Goal: Use online tool/utility: Utilize a website feature to perform a specific function

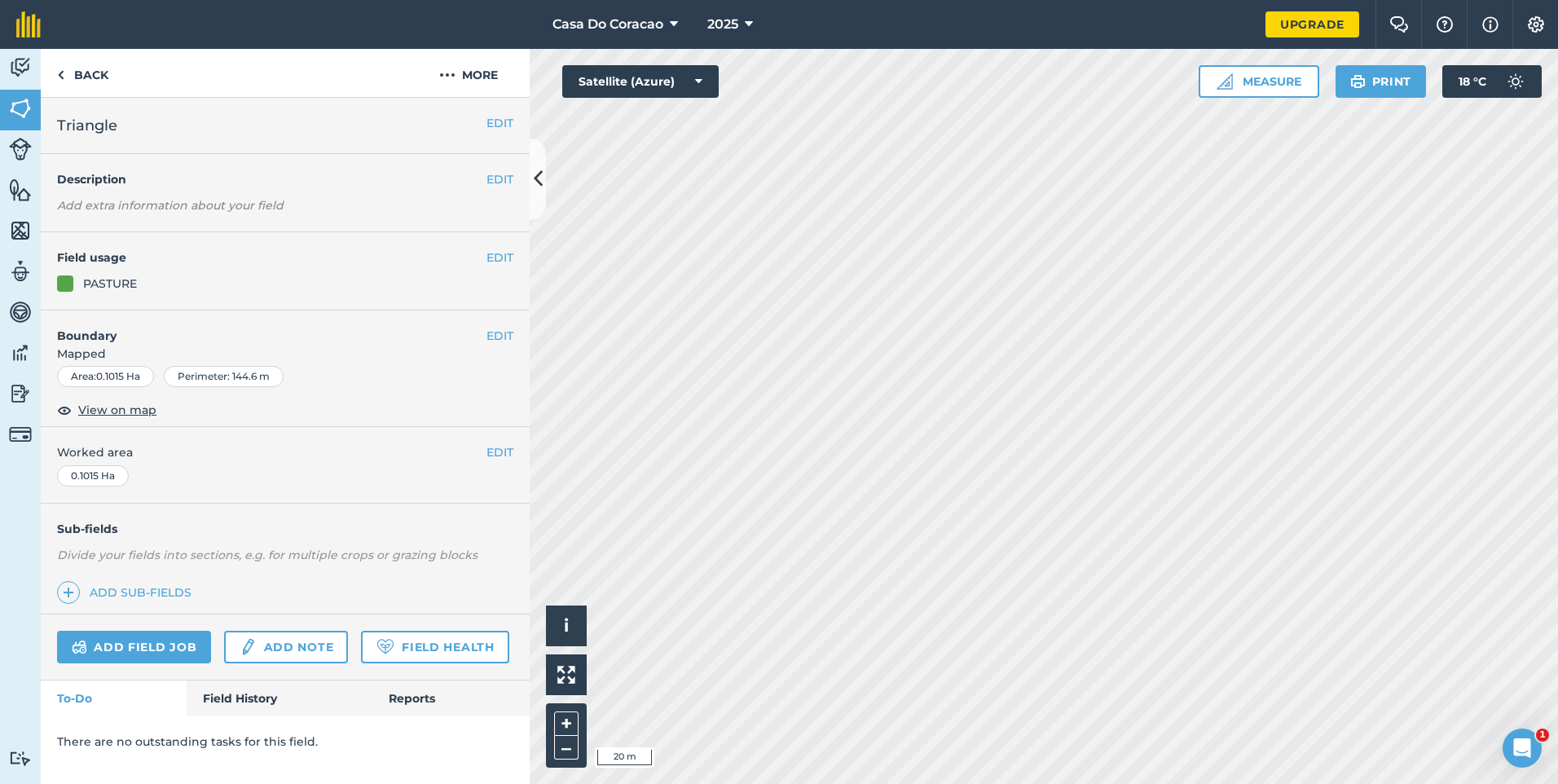
click at [826, 783] on html "Casa Do Coracao 2025 Upgrade Farm Chat Help Info Settings Map printing is not a…" at bounding box center [779, 392] width 1558 height 784
click at [1242, 96] on button "Measure" at bounding box center [1258, 82] width 120 height 32
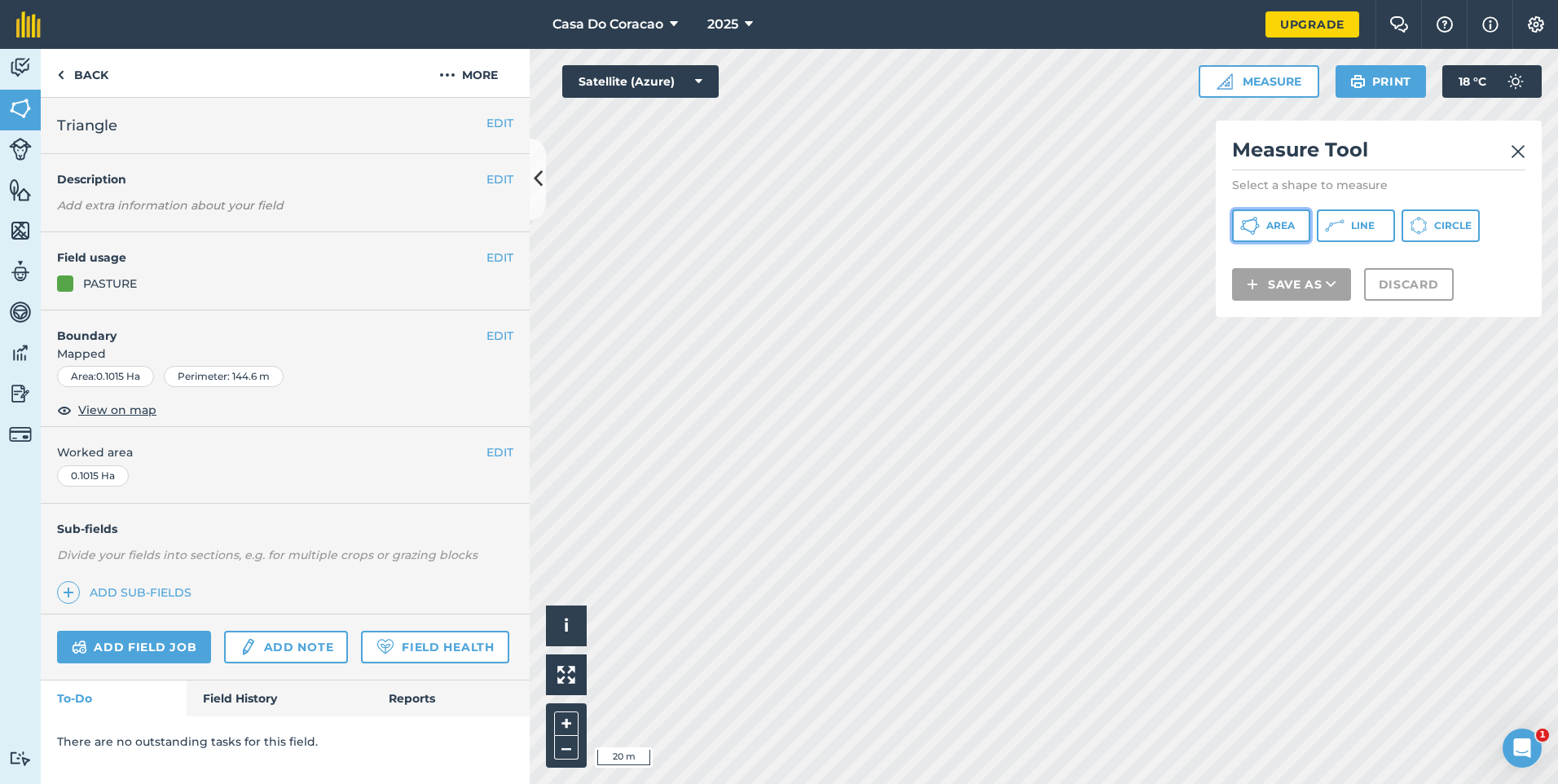
click at [1261, 211] on button "Area" at bounding box center [1271, 226] width 78 height 32
click at [1346, 235] on button "Line" at bounding box center [1356, 226] width 78 height 32
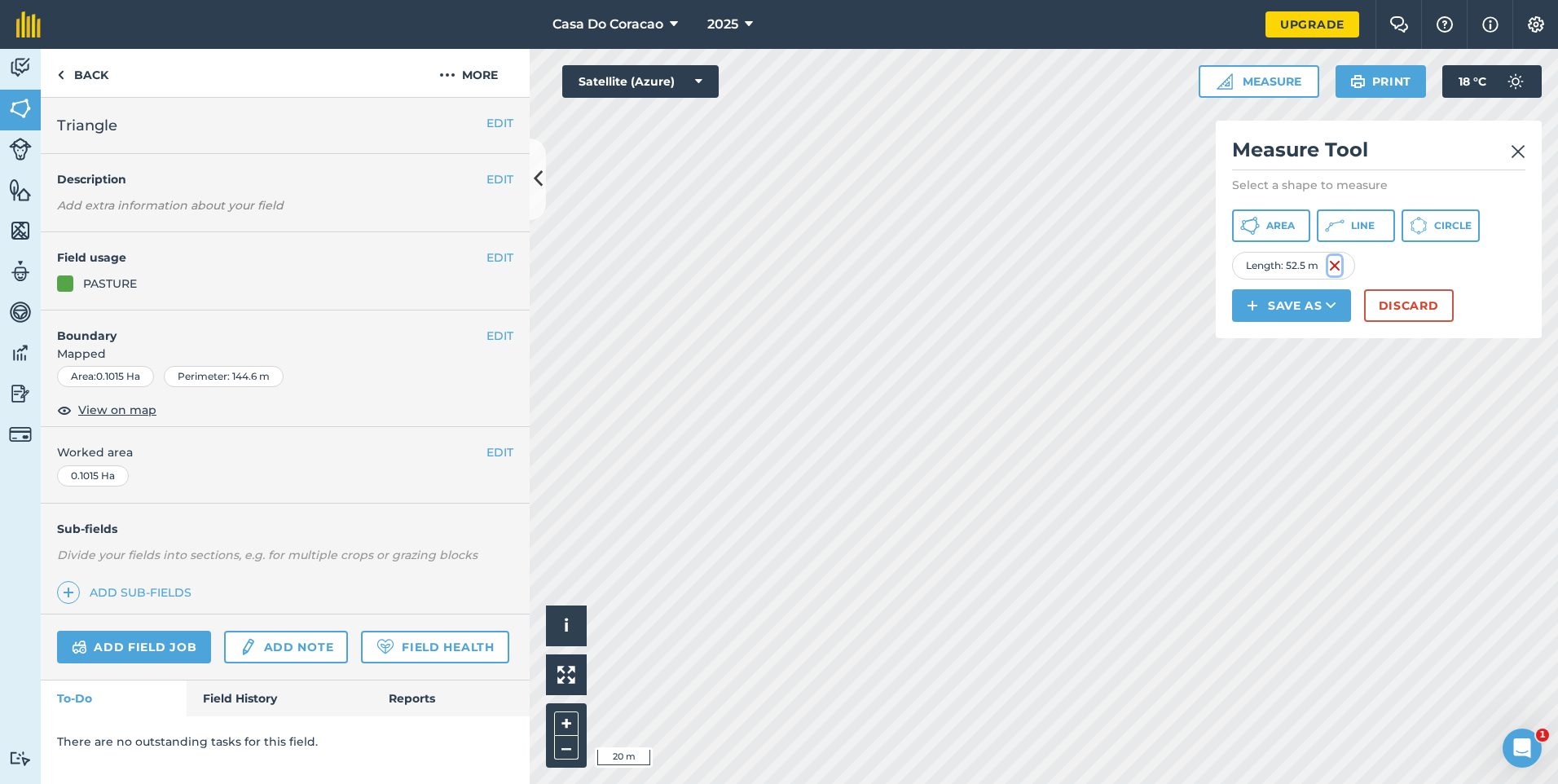
click at [1333, 264] on img at bounding box center [1335, 265] width 13 height 20
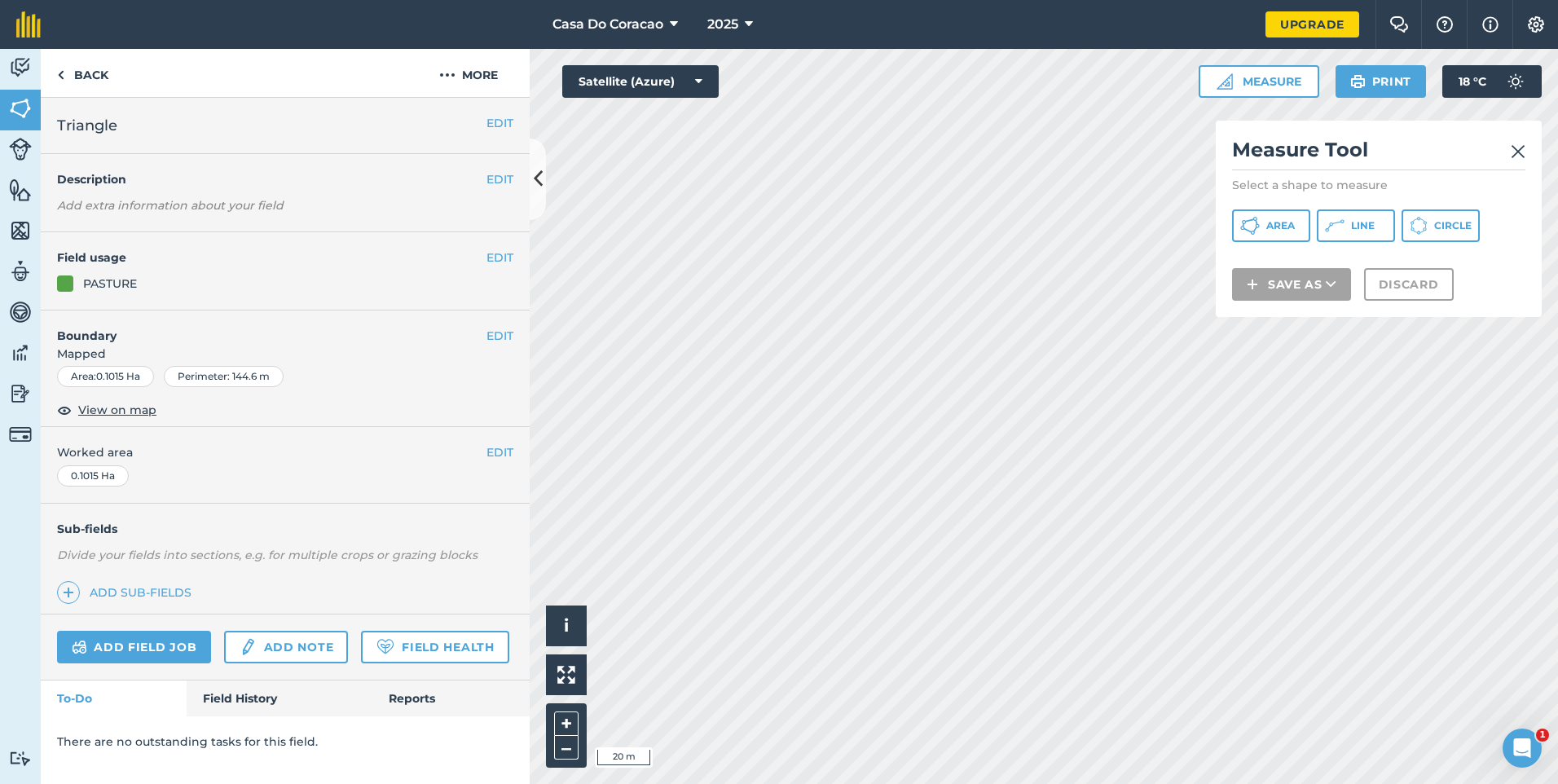
click at [1518, 148] on img at bounding box center [1517, 152] width 14 height 20
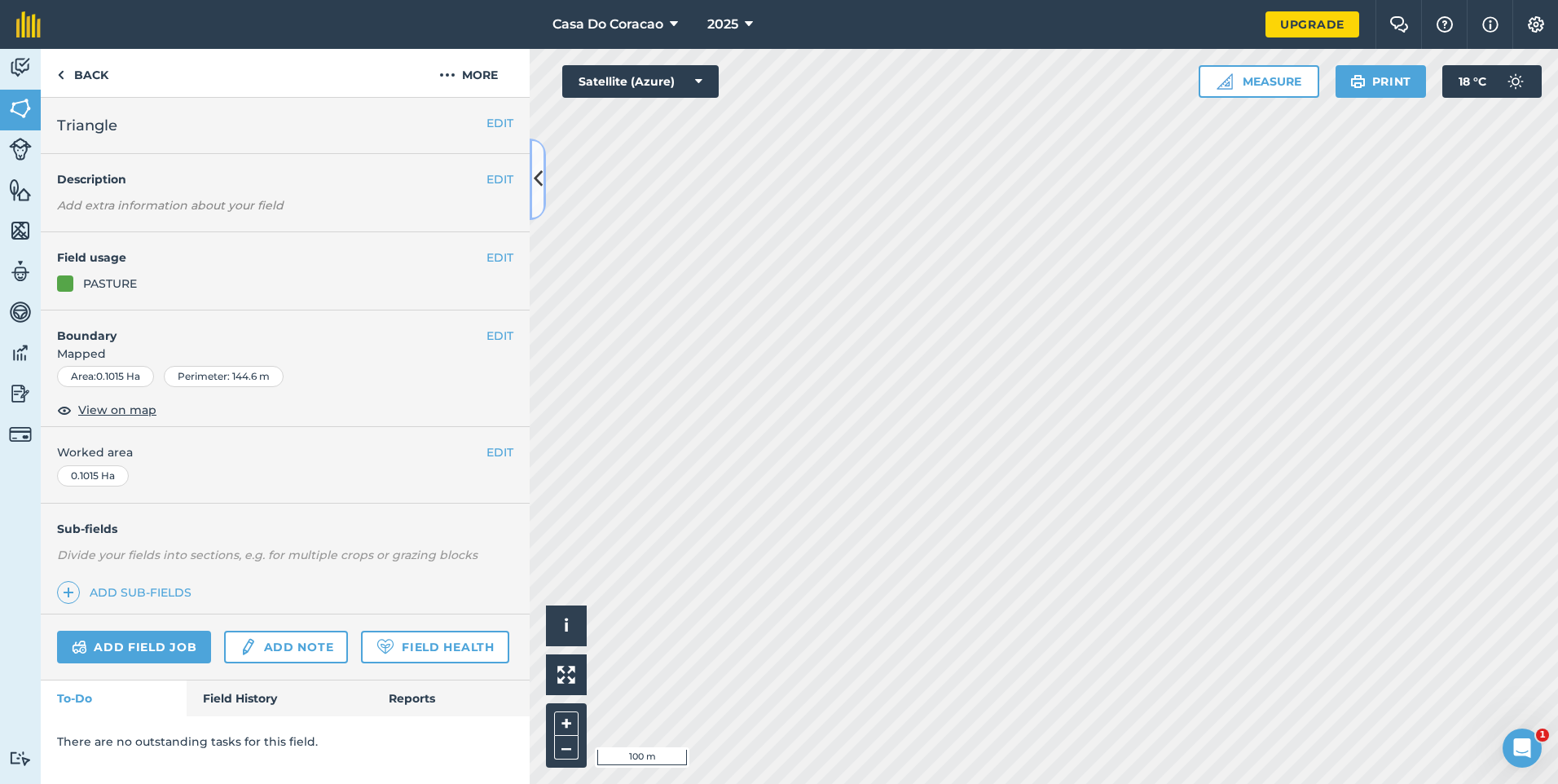
click at [536, 192] on icon at bounding box center [538, 179] width 9 height 28
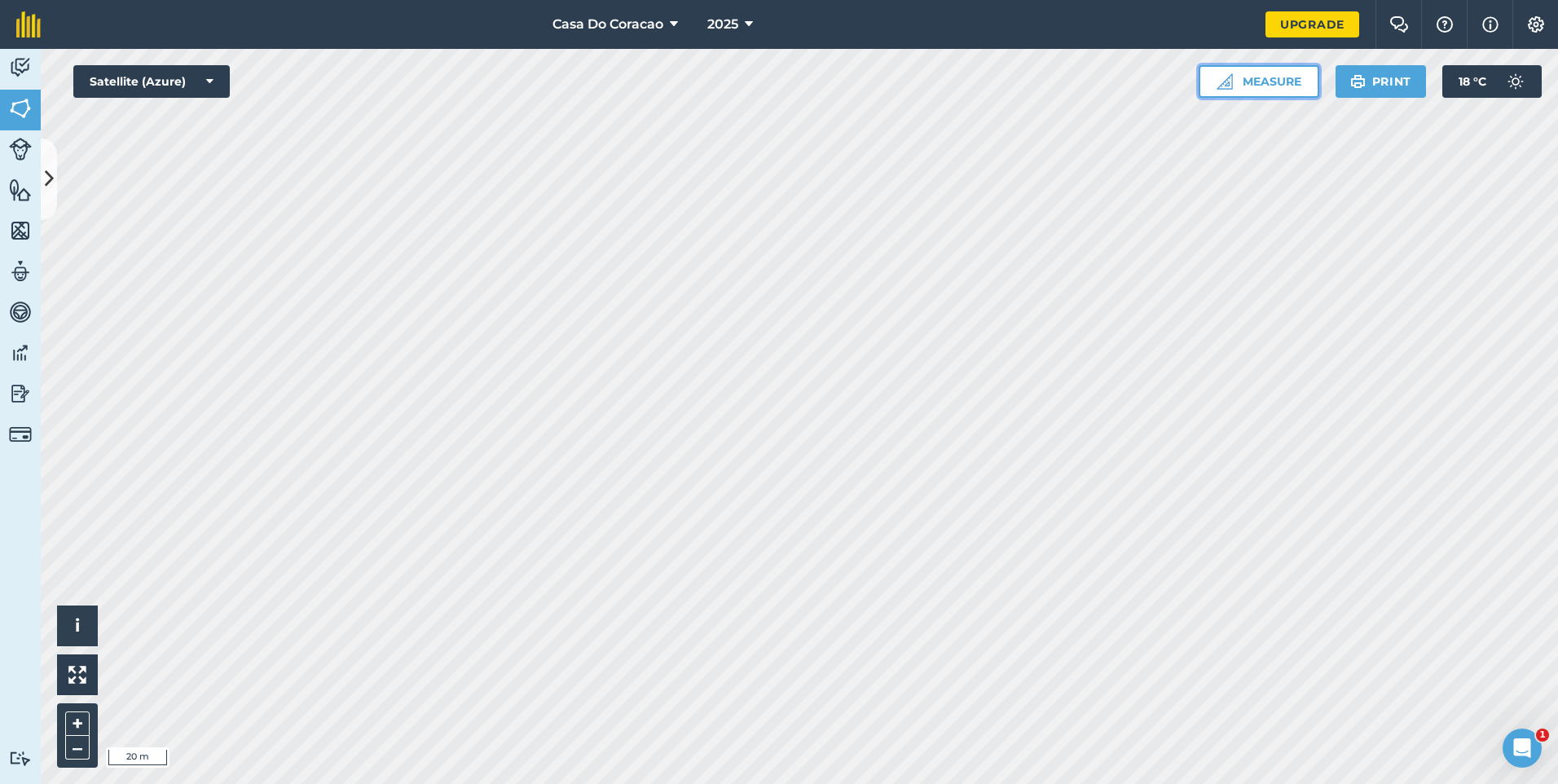
click at [1238, 97] on button "Measure" at bounding box center [1258, 82] width 120 height 32
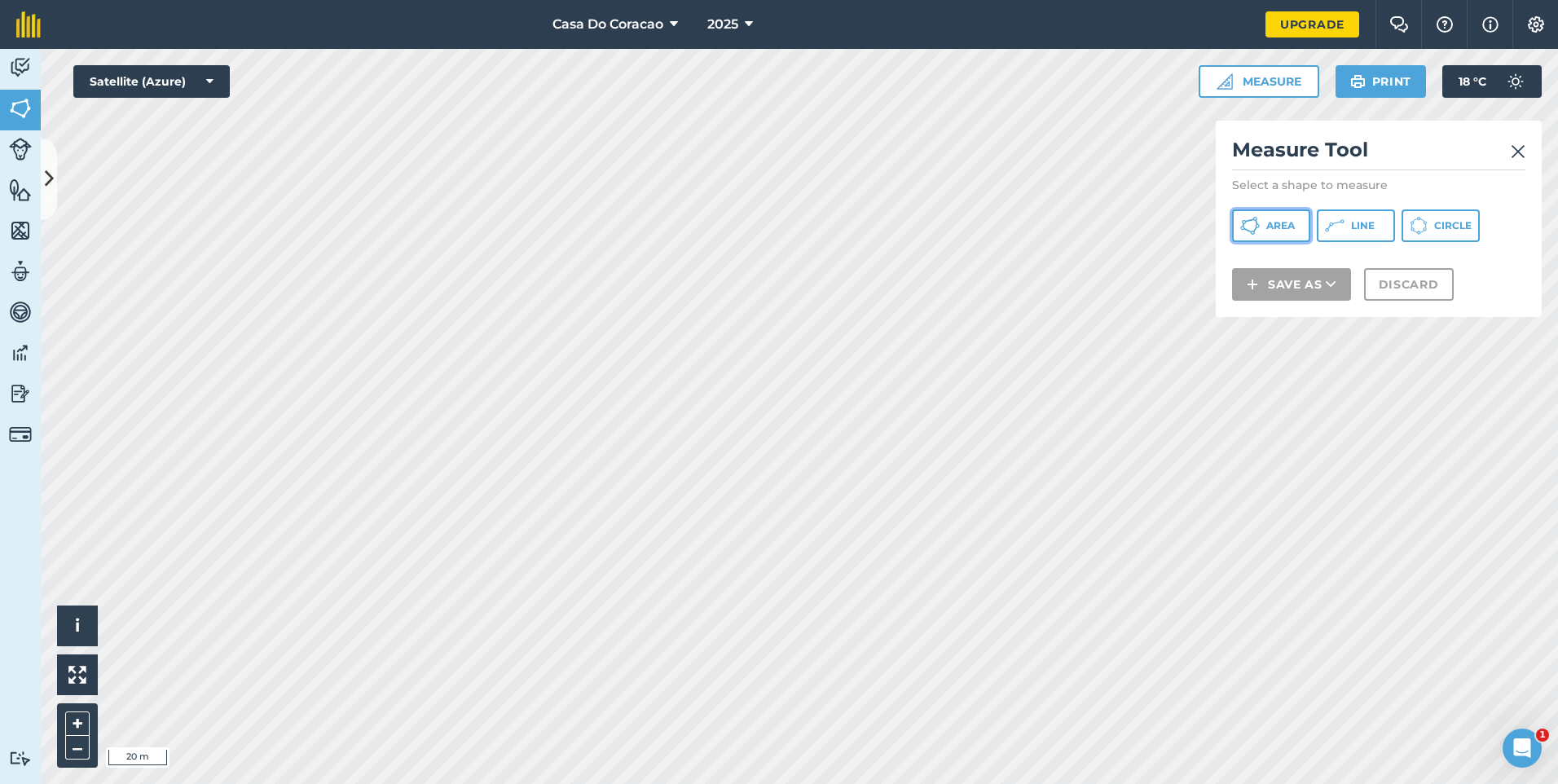
click at [1264, 228] on button "Area" at bounding box center [1271, 226] width 78 height 32
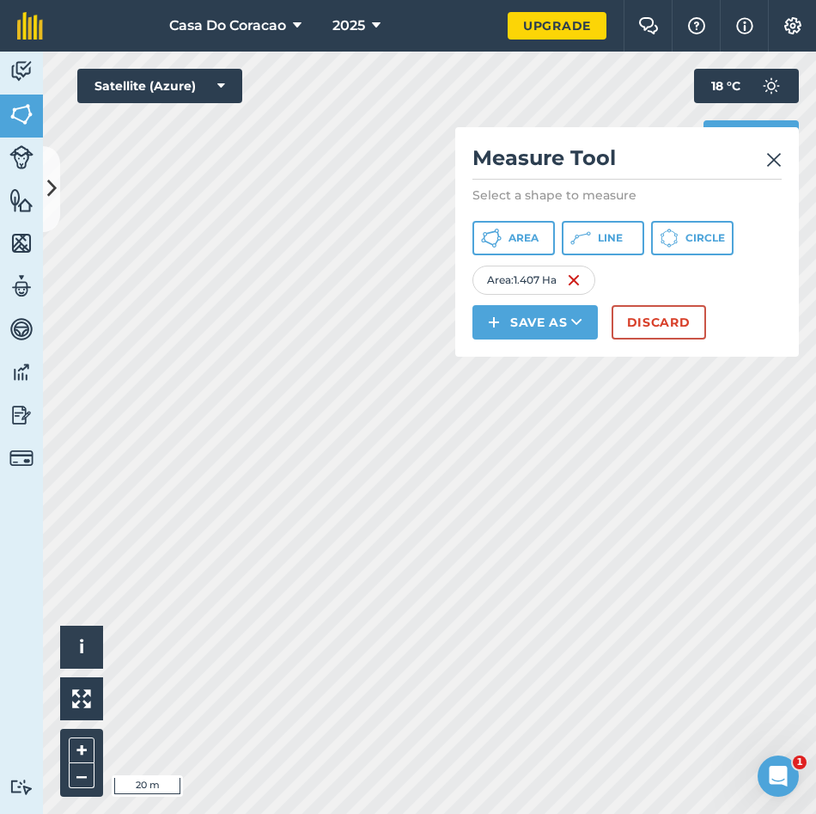
click at [778, 160] on img at bounding box center [774, 160] width 15 height 21
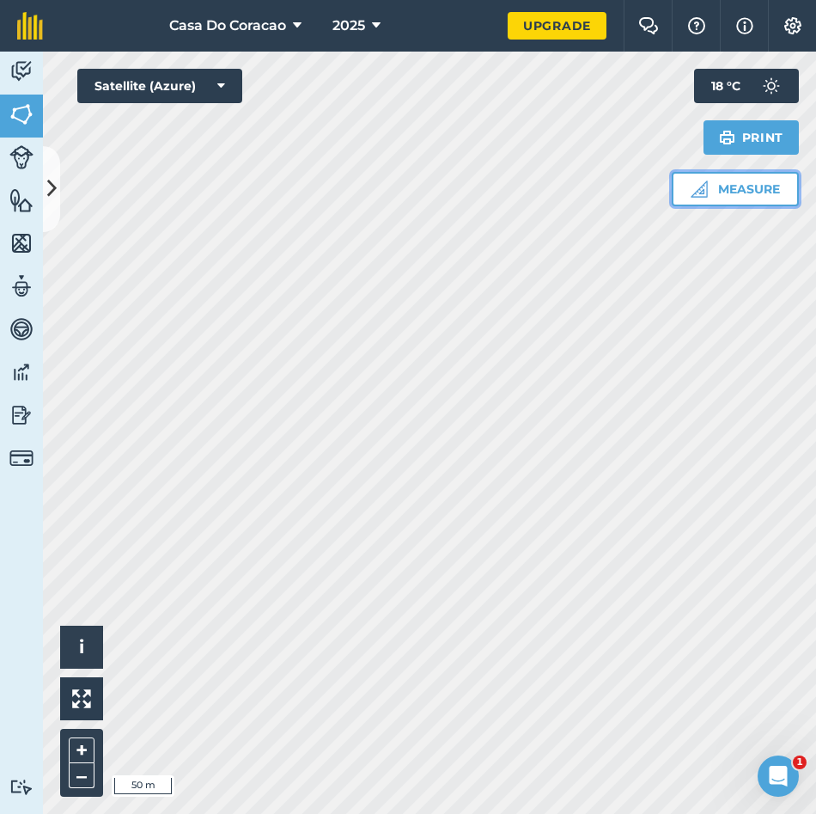
click at [708, 186] on button "Measure" at bounding box center [735, 189] width 127 height 34
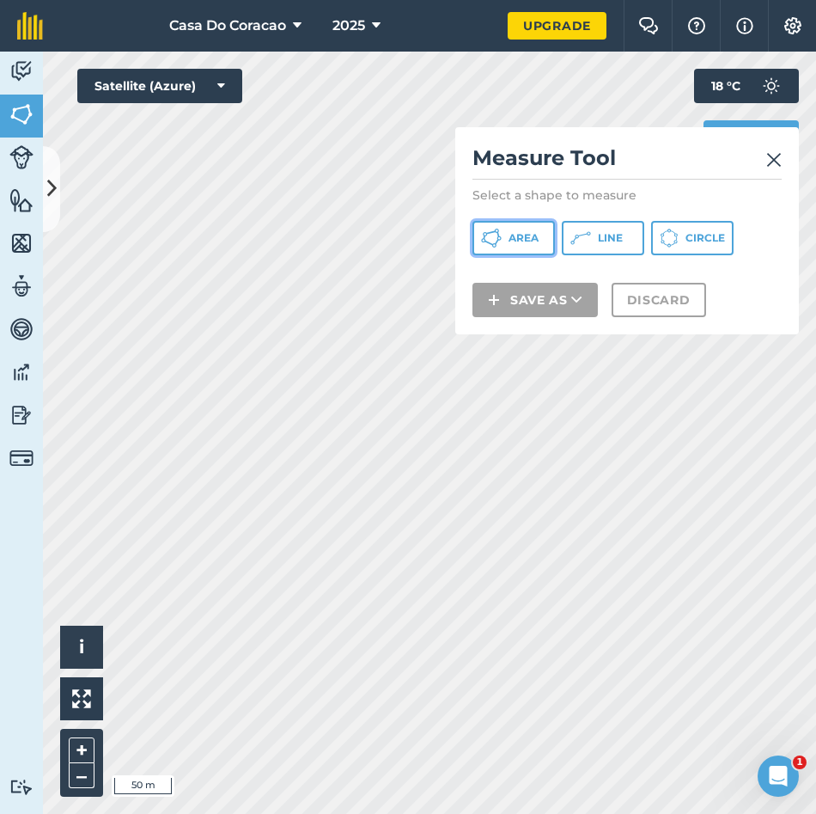
click at [506, 248] on button "Area" at bounding box center [514, 238] width 82 height 34
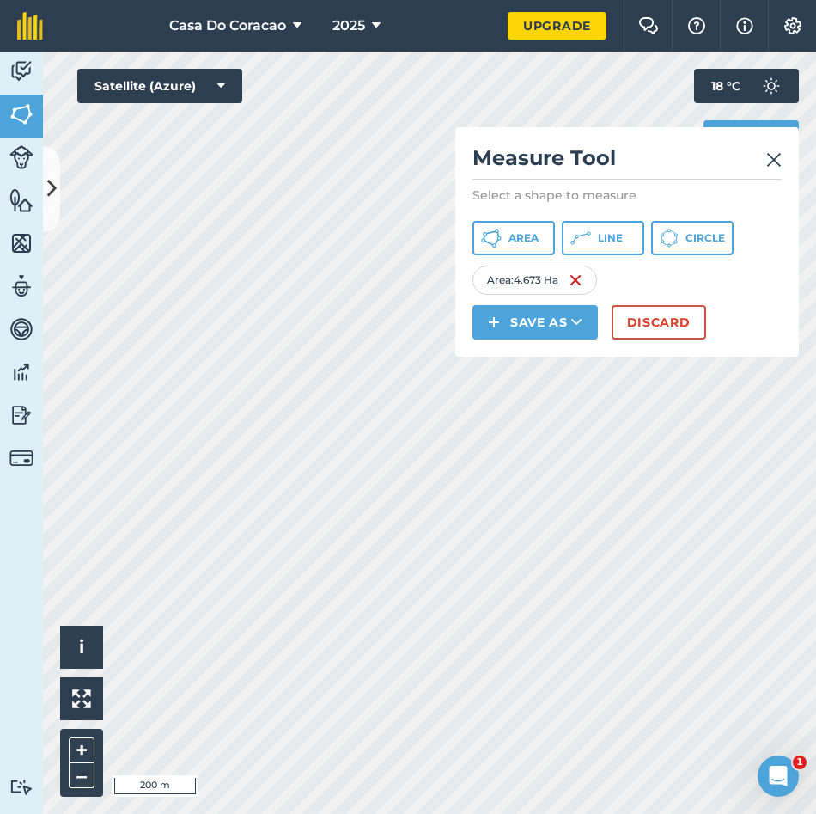
click at [504, 322] on div "Click to start drawing i © 2025 TomTom, Microsoft 200 m + – Satellite (Azure) M…" at bounding box center [429, 433] width 773 height 762
click at [522, 237] on span "Area" at bounding box center [524, 238] width 30 height 14
click at [528, 234] on span "Area" at bounding box center [524, 238] width 30 height 14
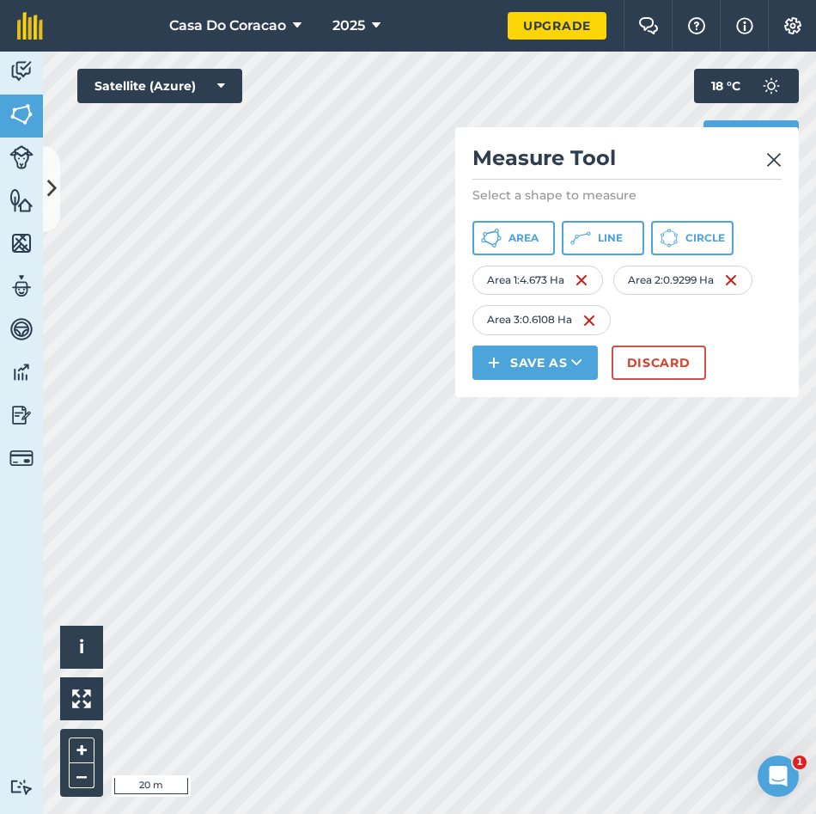
click at [772, 162] on img at bounding box center [774, 160] width 15 height 21
